Goal: Information Seeking & Learning: Check status

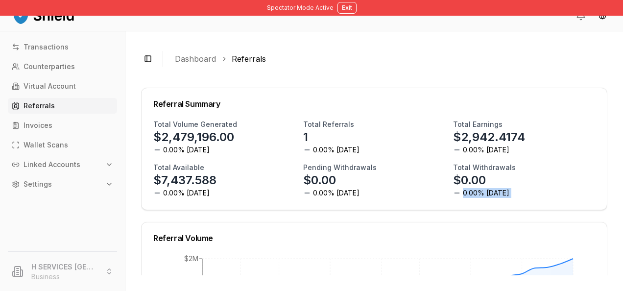
scroll to position [77, 0]
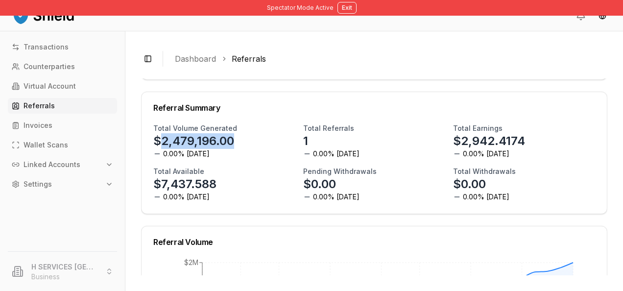
drag, startPoint x: 241, startPoint y: 135, endPoint x: 159, endPoint y: 141, distance: 82.0
click at [159, 141] on div "Total Volume Generated $2,479,196.00 0.00% [DATE]" at bounding box center [224, 140] width 142 height 35
drag, startPoint x: 159, startPoint y: 141, endPoint x: 170, endPoint y: 141, distance: 10.8
click at [170, 141] on p "$2,479,196.00" at bounding box center [193, 141] width 81 height 16
click at [161, 129] on h3 "Total Volume Generated" at bounding box center [195, 128] width 84 height 10
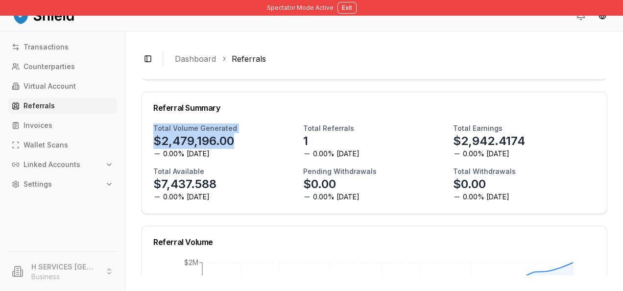
drag, startPoint x: 153, startPoint y: 126, endPoint x: 246, endPoint y: 129, distance: 93.1
click at [246, 129] on div "Total Volume Generated $2,479,196.00 0.00% [DATE] Total Referrals 1 0.00% [DATE…" at bounding box center [375, 168] width 466 height 90
drag, startPoint x: 246, startPoint y: 129, endPoint x: 220, endPoint y: 152, distance: 34.8
click at [220, 152] on div "Total Volume Generated $2,479,196.00 0.00% [DATE]" at bounding box center [224, 140] width 142 height 35
drag, startPoint x: 247, startPoint y: 137, endPoint x: 161, endPoint y: 141, distance: 86.8
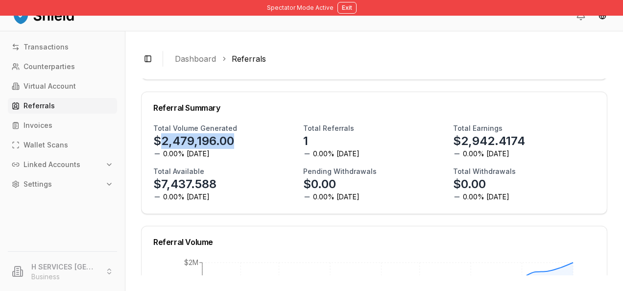
click at [161, 141] on div "Total Volume Generated $2,479,196.00 0.00% [DATE]" at bounding box center [224, 140] width 142 height 35
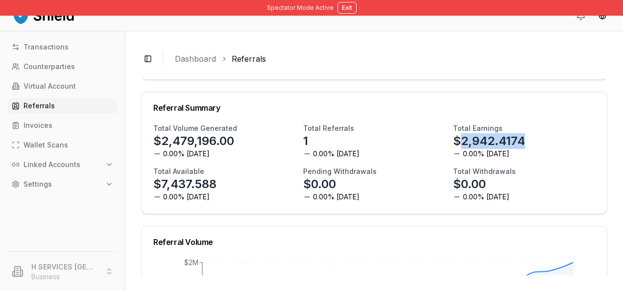
drag, startPoint x: 456, startPoint y: 141, endPoint x: 520, endPoint y: 144, distance: 64.2
click at [520, 144] on div "Total Earnings $2,942.4174 0.00% [DATE]" at bounding box center [524, 140] width 142 height 35
click at [519, 147] on div "Total Earnings $2,942.4174 0.00% [DATE]" at bounding box center [524, 140] width 142 height 35
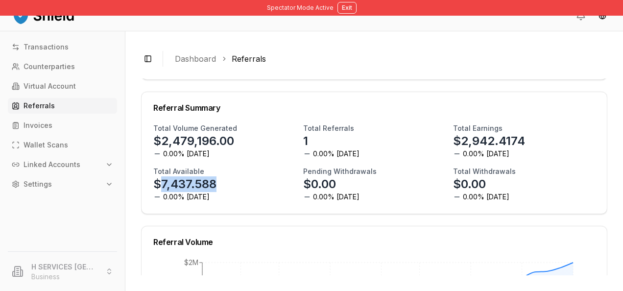
drag, startPoint x: 216, startPoint y: 184, endPoint x: 158, endPoint y: 182, distance: 57.4
click at [158, 182] on p "$7,437.588" at bounding box center [184, 184] width 63 height 16
drag, startPoint x: 158, startPoint y: 182, endPoint x: 219, endPoint y: 184, distance: 60.8
click at [219, 184] on div "Total Available $7,437.588 0.00% [DATE]" at bounding box center [224, 184] width 142 height 35
click at [226, 146] on p "$2,479,196.00" at bounding box center [193, 141] width 81 height 16
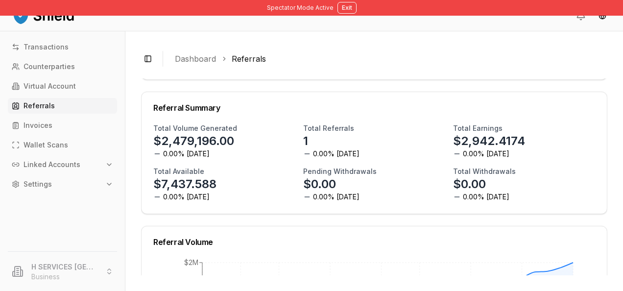
click at [231, 143] on p "$2,479,196.00" at bounding box center [193, 141] width 81 height 16
drag, startPoint x: 235, startPoint y: 142, endPoint x: 160, endPoint y: 143, distance: 75.5
click at [160, 143] on div "Total Volume Generated $2,479,196.00 0.00% [DATE]" at bounding box center [224, 140] width 142 height 35
click at [159, 140] on p "$2,479,196.00" at bounding box center [193, 141] width 81 height 16
click at [159, 136] on p "$2,479,196.00" at bounding box center [193, 141] width 81 height 16
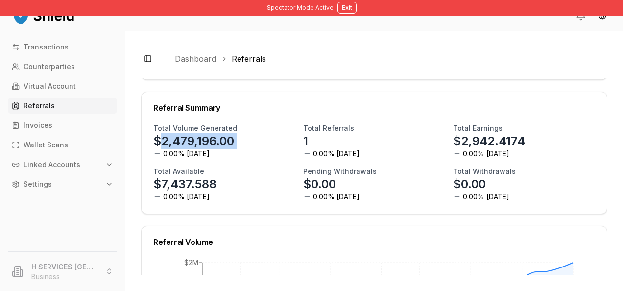
drag, startPoint x: 160, startPoint y: 137, endPoint x: 244, endPoint y: 142, distance: 84.4
click at [244, 142] on div "Total Volume Generated $2,479,196.00 0.00% [DATE]" at bounding box center [224, 140] width 142 height 35
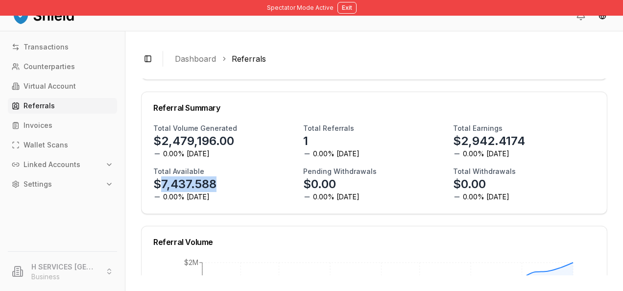
drag, startPoint x: 232, startPoint y: 187, endPoint x: 160, endPoint y: 181, distance: 72.2
click at [160, 181] on div "Total Available $7,437.588 0.00% [DATE]" at bounding box center [224, 184] width 142 height 35
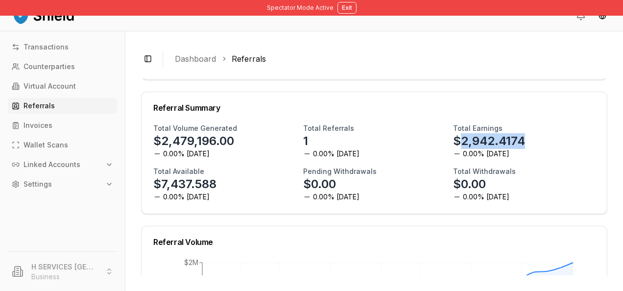
drag, startPoint x: 455, startPoint y: 139, endPoint x: 548, endPoint y: 140, distance: 93.1
click at [548, 140] on div "Total Earnings $2,942.4174 0.00% [DATE]" at bounding box center [524, 140] width 142 height 35
drag, startPoint x: 304, startPoint y: 183, endPoint x: 361, endPoint y: 184, distance: 56.8
click at [361, 184] on div "Pending Withdrawals $0.00 0.00% [DATE]" at bounding box center [374, 184] width 142 height 35
drag, startPoint x: 361, startPoint y: 184, endPoint x: 517, endPoint y: 182, distance: 156.3
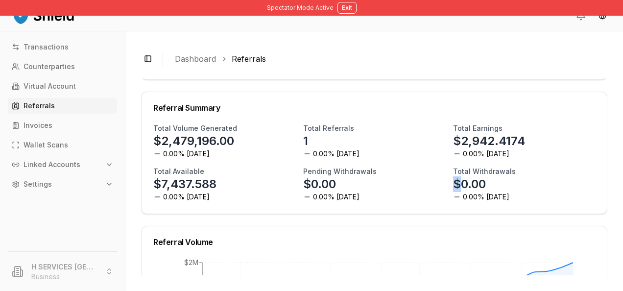
click at [517, 182] on div "Total Withdrawals $0.00 0.00% [DATE]" at bounding box center [524, 184] width 142 height 35
drag, startPoint x: 517, startPoint y: 182, endPoint x: 487, endPoint y: 193, distance: 32.4
click at [487, 193] on span "0.00% [DATE]" at bounding box center [486, 197] width 47 height 10
drag, startPoint x: 489, startPoint y: 188, endPoint x: 458, endPoint y: 182, distance: 31.5
click at [458, 182] on div "Total Withdrawals $0.00 0.00% [DATE]" at bounding box center [524, 184] width 142 height 35
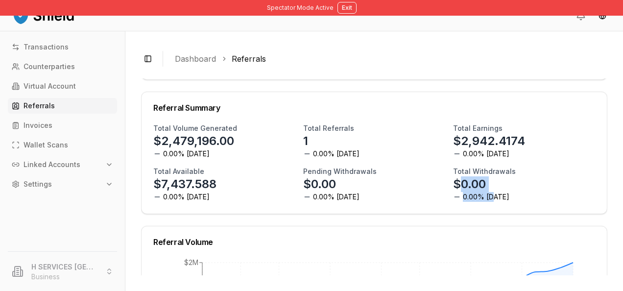
click at [458, 182] on p "$0.00" at bounding box center [469, 184] width 33 height 16
click at [457, 182] on p "$0.00" at bounding box center [469, 184] width 33 height 16
drag, startPoint x: 221, startPoint y: 181, endPoint x: 162, endPoint y: 189, distance: 59.3
click at [162, 189] on div "Total Available $7,437.588 0.00% [DATE]" at bounding box center [224, 184] width 142 height 35
click at [162, 189] on p "$7,437.588" at bounding box center [184, 184] width 63 height 16
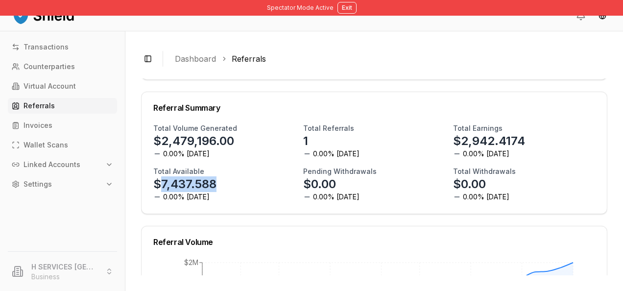
click at [162, 189] on p "$7,437.588" at bounding box center [184, 184] width 63 height 16
click at [163, 187] on p "$7,437.588" at bounding box center [184, 184] width 63 height 16
click at [164, 182] on p "$7,437.588" at bounding box center [184, 184] width 63 height 16
drag, startPoint x: 164, startPoint y: 184, endPoint x: 245, endPoint y: 189, distance: 82.0
click at [245, 189] on div "Total Available $7,437.588 0.00% [DATE]" at bounding box center [224, 184] width 142 height 35
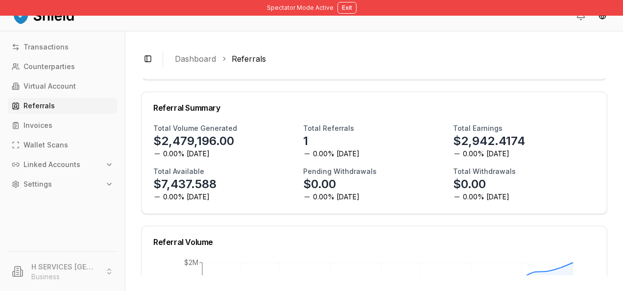
click at [204, 165] on div "Total Volume Generated $2,479,196.00 0.00% [DATE] Total Referrals 1 0.00% [DATE…" at bounding box center [374, 162] width 442 height 78
drag, startPoint x: 227, startPoint y: 189, endPoint x: 161, endPoint y: 184, distance: 65.8
click at [161, 184] on div "Total Available $7,437.588 0.00% [DATE]" at bounding box center [224, 184] width 142 height 35
drag, startPoint x: 459, startPoint y: 141, endPoint x: 534, endPoint y: 137, distance: 75.6
click at [534, 137] on div "Total Earnings $2,942.4174 0.00% [DATE]" at bounding box center [524, 140] width 142 height 35
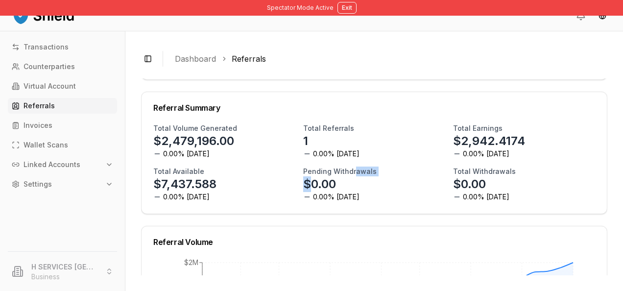
drag, startPoint x: 310, startPoint y: 179, endPoint x: 350, endPoint y: 180, distance: 39.7
click at [350, 180] on div "Pending Withdrawals $0.00 0.00% [DATE]" at bounding box center [374, 184] width 142 height 35
drag, startPoint x: 350, startPoint y: 180, endPoint x: 356, endPoint y: 188, distance: 10.2
click at [356, 188] on div "Pending Withdrawals $0.00 0.00% [DATE]" at bounding box center [374, 184] width 142 height 35
drag, startPoint x: 456, startPoint y: 185, endPoint x: 483, endPoint y: 186, distance: 27.4
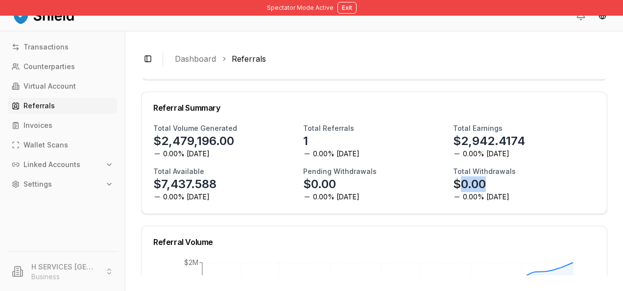
click at [483, 186] on div "Total Withdrawals $0.00 0.00% [DATE]" at bounding box center [524, 184] width 142 height 35
drag, startPoint x: 216, startPoint y: 186, endPoint x: 140, endPoint y: 172, distance: 76.9
click at [140, 172] on div "**********" at bounding box center [374, 161] width 498 height 260
click at [258, 192] on div "Total Available $7,437.588 0.00% [DATE]" at bounding box center [224, 184] width 142 height 35
drag, startPoint x: 531, startPoint y: 141, endPoint x: 457, endPoint y: 138, distance: 74.1
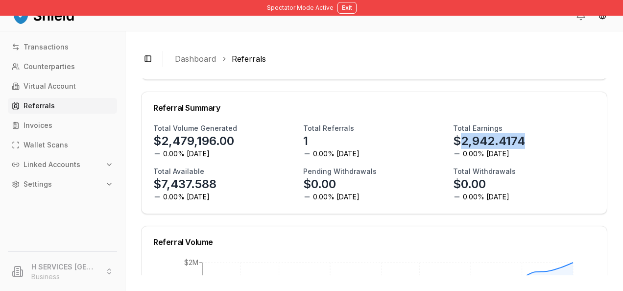
click at [457, 138] on div "Total Earnings $2,942.4174 0.00% [DATE]" at bounding box center [524, 140] width 142 height 35
click at [459, 142] on p "$2,942.4174" at bounding box center [489, 141] width 72 height 16
drag, startPoint x: 459, startPoint y: 142, endPoint x: 544, endPoint y: 141, distance: 85.3
click at [544, 141] on div "Total Earnings $2,942.4174 0.00% [DATE]" at bounding box center [524, 140] width 142 height 35
drag, startPoint x: 544, startPoint y: 141, endPoint x: 526, endPoint y: 127, distance: 22.7
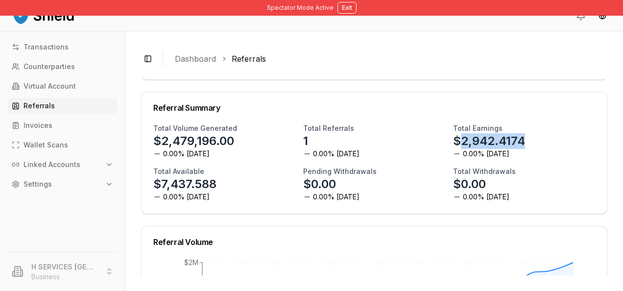
click at [526, 127] on div "Total Earnings $2,942.4174 0.00% [DATE]" at bounding box center [524, 140] width 142 height 35
click at [558, 159] on div "Total Volume Generated $2,479,196.00 0.00% [DATE] Total Referrals 1 0.00% [DATE…" at bounding box center [374, 162] width 442 height 78
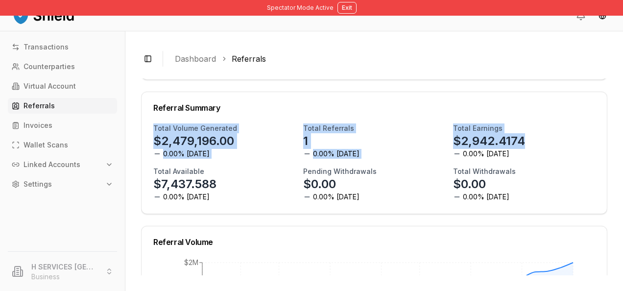
drag, startPoint x: 513, startPoint y: 150, endPoint x: 146, endPoint y: 123, distance: 367.6
click at [146, 123] on div "Total Volume Generated $2,479,196.00 0.00% [DATE] Total Referrals 1 0.00% [DATE…" at bounding box center [375, 168] width 466 height 90
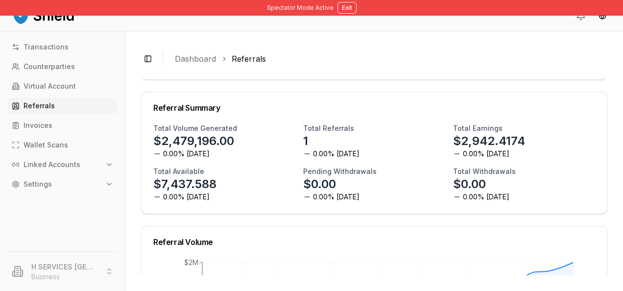
drag, startPoint x: 146, startPoint y: 123, endPoint x: 227, endPoint y: 172, distance: 94.5
click at [227, 172] on div "Total Available $7,437.588 0.00% [DATE]" at bounding box center [224, 184] width 142 height 35
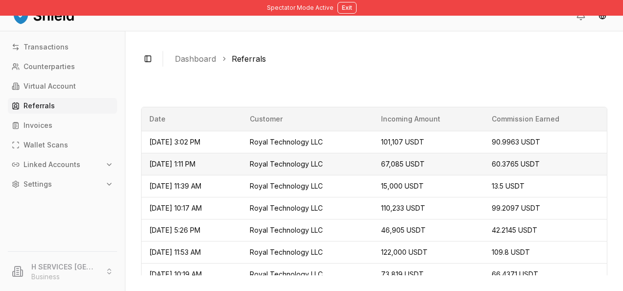
scroll to position [447, 0]
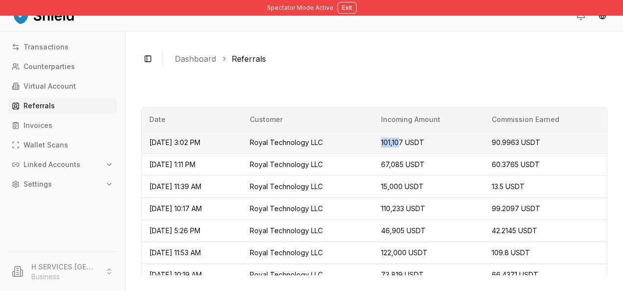
drag, startPoint x: 416, startPoint y: 143, endPoint x: 386, endPoint y: 141, distance: 29.4
click at [386, 141] on tr "[DATE] 3:02 PM Royal Technology LLC 101,107 USDT 90.9963 USDT" at bounding box center [375, 142] width 466 height 22
drag, startPoint x: 386, startPoint y: 141, endPoint x: 484, endPoint y: 149, distance: 98.3
click at [484, 149] on td "101,107 USDT" at bounding box center [428, 142] width 111 height 22
click at [414, 142] on span "101,107 USDT" at bounding box center [402, 142] width 43 height 8
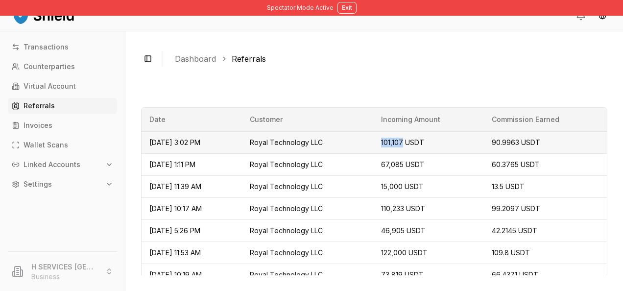
drag, startPoint x: 417, startPoint y: 141, endPoint x: 392, endPoint y: 139, distance: 24.6
click at [392, 139] on td "101,107 USDT" at bounding box center [428, 142] width 111 height 22
copy span "101,107"
click at [506, 147] on td "90.9963 USDT" at bounding box center [545, 142] width 123 height 22
drag, startPoint x: 522, startPoint y: 143, endPoint x: 479, endPoint y: 145, distance: 43.2
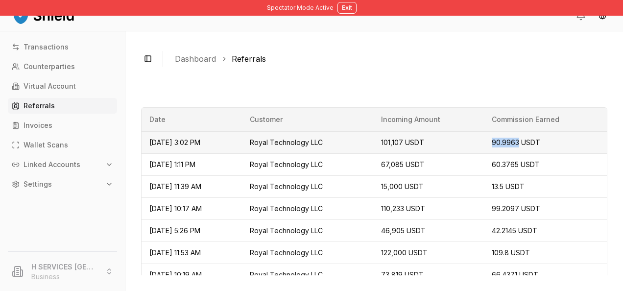
click at [479, 145] on tr "[DATE] 3:02 PM Royal Technology LLC 101,107 USDT 90.9963 USDT" at bounding box center [375, 142] width 466 height 22
drag, startPoint x: 479, startPoint y: 145, endPoint x: 493, endPoint y: 152, distance: 15.3
click at [493, 153] on td "60.3765 USDT" at bounding box center [545, 164] width 123 height 22
click at [419, 146] on td "101,107 USDT" at bounding box center [428, 142] width 111 height 22
drag, startPoint x: 523, startPoint y: 140, endPoint x: 486, endPoint y: 140, distance: 37.2
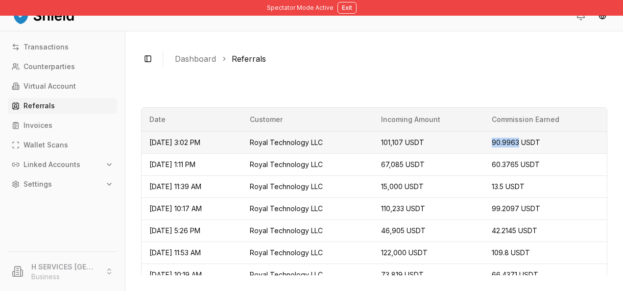
click at [486, 140] on tr "[DATE] 3:02 PM Royal Technology LLC 101,107 USDT 90.9963 USDT" at bounding box center [375, 142] width 466 height 22
copy tr "90.9963"
drag, startPoint x: 416, startPoint y: 138, endPoint x: 373, endPoint y: 138, distance: 42.6
click at [373, 138] on tr "[DATE] 3:02 PM Royal Technology LLC 101,107 USDT 90.9963 USDT" at bounding box center [375, 142] width 466 height 22
copy tr "101,107"
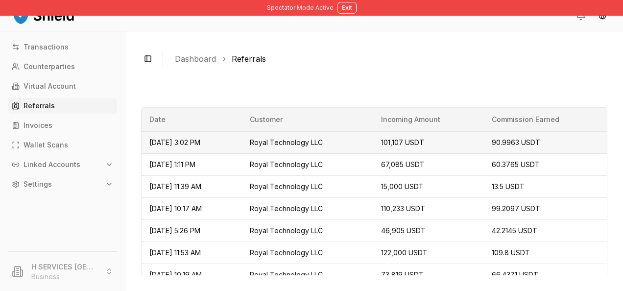
click at [512, 150] on td "90.9963 USDT" at bounding box center [545, 142] width 123 height 22
drag, startPoint x: 512, startPoint y: 150, endPoint x: 415, endPoint y: 172, distance: 98.9
click at [415, 172] on td "67,085 USDT" at bounding box center [428, 164] width 111 height 22
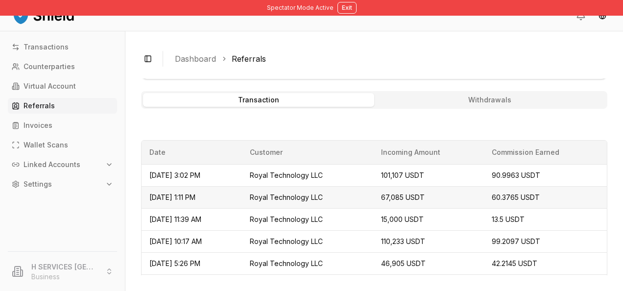
scroll to position [460, 0]
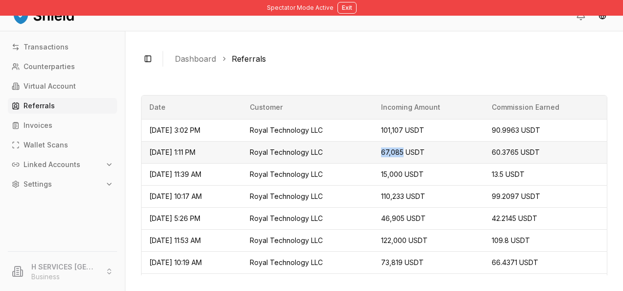
drag, startPoint x: 417, startPoint y: 151, endPoint x: 394, endPoint y: 151, distance: 23.5
click at [394, 151] on td "67,085 USDT" at bounding box center [428, 152] width 111 height 22
copy span "67,085"
click at [415, 126] on span "101,107 USDT" at bounding box center [402, 130] width 43 height 8
drag, startPoint x: 418, startPoint y: 129, endPoint x: 390, endPoint y: 129, distance: 27.9
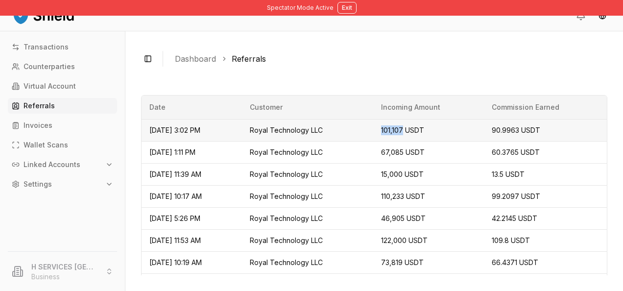
click at [390, 129] on td "101,107 USDT" at bounding box center [428, 130] width 111 height 22
copy span "101,107"
click at [505, 131] on span "90.9963 USDT" at bounding box center [516, 130] width 49 height 8
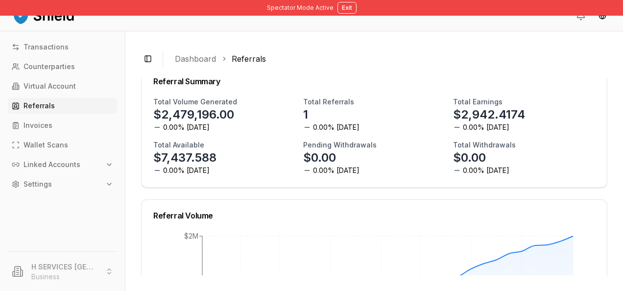
scroll to position [104, 0]
drag, startPoint x: 223, startPoint y: 155, endPoint x: 160, endPoint y: 158, distance: 63.3
click at [160, 158] on div "Total Available $7,437.588 0.00% [DATE]" at bounding box center [224, 157] width 142 height 35
click at [160, 158] on p "$7,437.588" at bounding box center [184, 157] width 63 height 16
drag, startPoint x: 518, startPoint y: 113, endPoint x: 456, endPoint y: 118, distance: 62.9
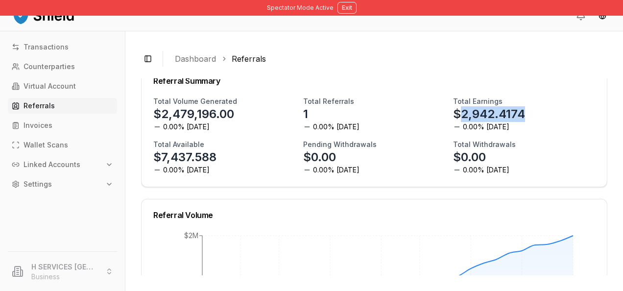
click at [456, 118] on p "$2,942.4174" at bounding box center [489, 114] width 72 height 16
drag, startPoint x: 217, startPoint y: 162, endPoint x: 160, endPoint y: 152, distance: 58.2
click at [160, 152] on div "Total Available $7,437.588 0.00% [DATE]" at bounding box center [224, 157] width 142 height 35
drag, startPoint x: 160, startPoint y: 152, endPoint x: 156, endPoint y: 140, distance: 12.9
click at [156, 140] on h3 "Total Available" at bounding box center [178, 145] width 51 height 10
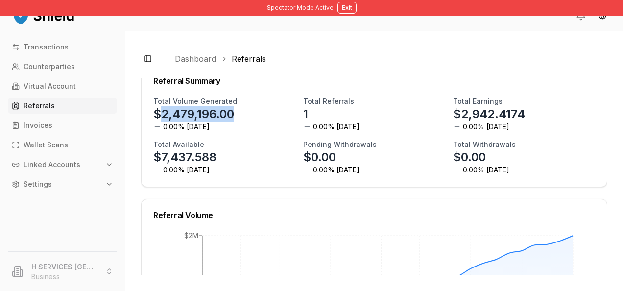
drag, startPoint x: 160, startPoint y: 112, endPoint x: 241, endPoint y: 111, distance: 81.3
click at [241, 111] on div "Total Volume Generated $2,479,196.00 0.00% [DATE]" at bounding box center [224, 114] width 142 height 35
drag, startPoint x: 241, startPoint y: 111, endPoint x: 176, endPoint y: 162, distance: 82.3
click at [176, 162] on p "$7,437.588" at bounding box center [184, 157] width 63 height 16
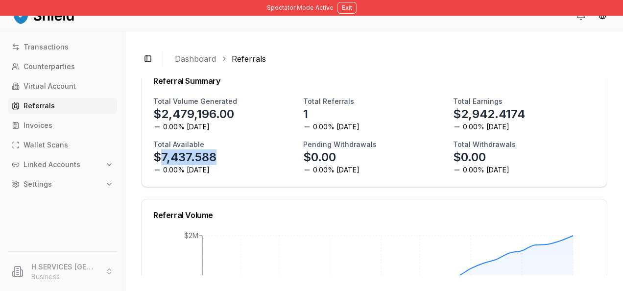
drag, startPoint x: 176, startPoint y: 162, endPoint x: 179, endPoint y: 157, distance: 5.7
click at [179, 157] on p "$7,437.588" at bounding box center [184, 157] width 63 height 16
click at [180, 111] on p "$2,479,196.00" at bounding box center [193, 114] width 81 height 16
copy p "2,479,196.00"
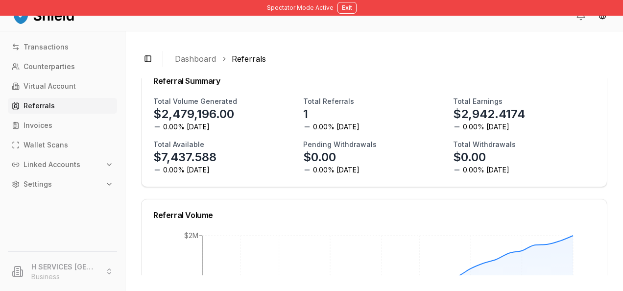
click at [216, 134] on div "Total Volume Generated $2,479,196.00 0.00% [DATE] Total Referrals 1 0.00% [DATE…" at bounding box center [374, 136] width 442 height 78
drag, startPoint x: 222, startPoint y: 156, endPoint x: 160, endPoint y: 155, distance: 62.2
click at [160, 155] on div "Total Available $7,437.588 0.00% [DATE]" at bounding box center [224, 157] width 142 height 35
click at [160, 155] on p "$7,437.588" at bounding box center [184, 157] width 63 height 16
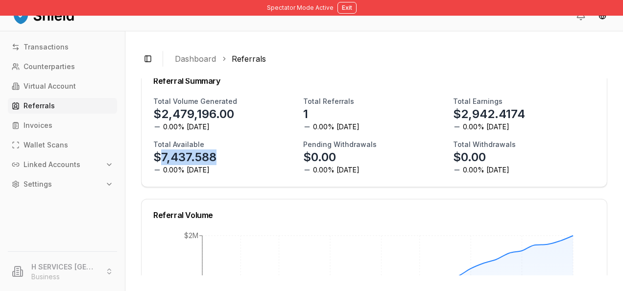
drag, startPoint x: 160, startPoint y: 155, endPoint x: 206, endPoint y: 157, distance: 45.6
click at [206, 157] on p "$7,437.588" at bounding box center [184, 157] width 63 height 16
click at [231, 161] on div "Total Available $7,437.588 0.00% [DATE]" at bounding box center [224, 157] width 142 height 35
drag, startPoint x: 231, startPoint y: 161, endPoint x: 169, endPoint y: 163, distance: 62.8
click at [169, 163] on div "Total Available $7,437.588 0.00% [DATE]" at bounding box center [224, 157] width 142 height 35
